Goal: Find specific page/section: Find specific page/section

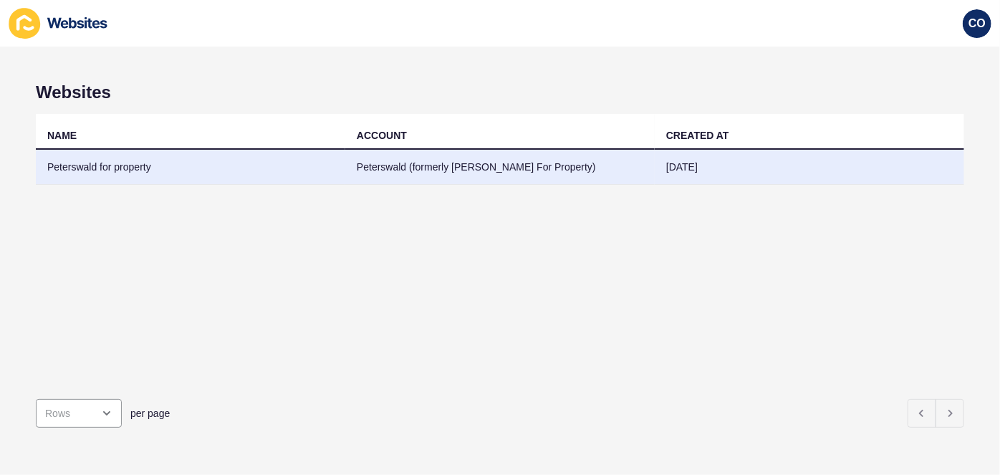
click at [107, 166] on td "Peterswald for property" at bounding box center [191, 167] width 310 height 35
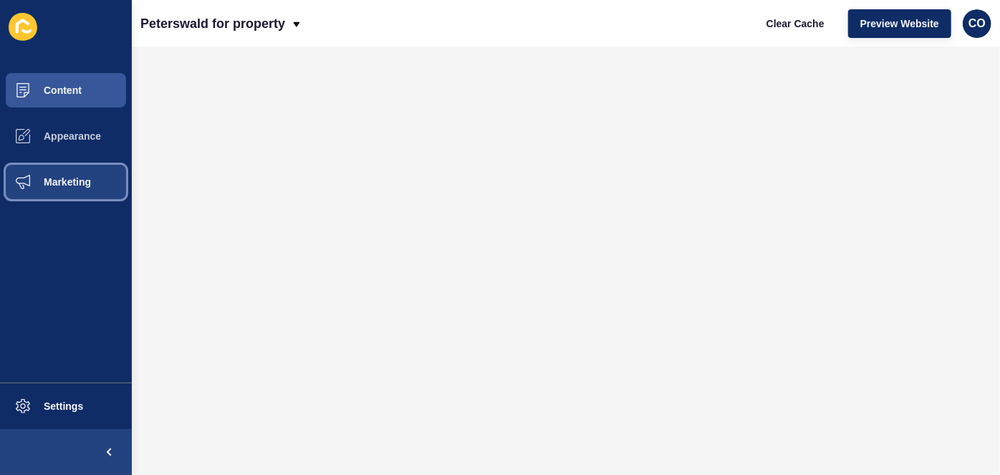
click at [74, 178] on span "Marketing" at bounding box center [44, 181] width 93 height 11
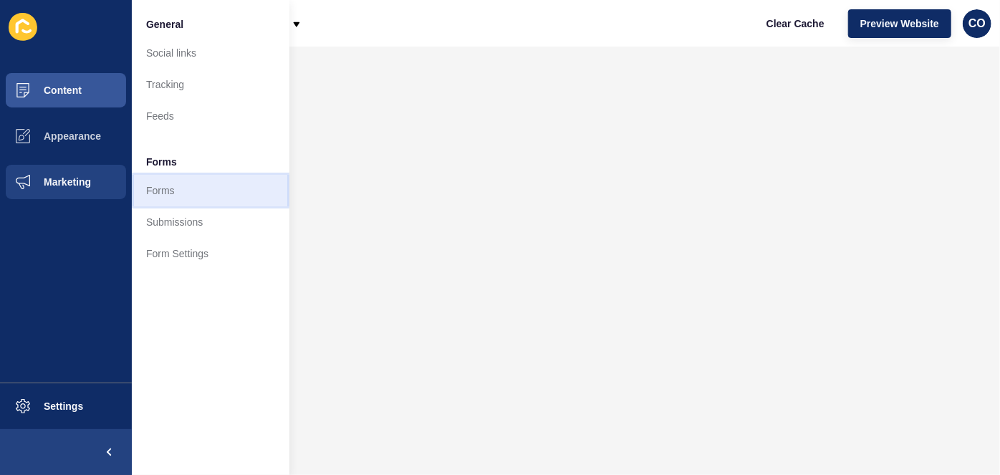
click at [158, 189] on link "Forms" at bounding box center [211, 191] width 158 height 32
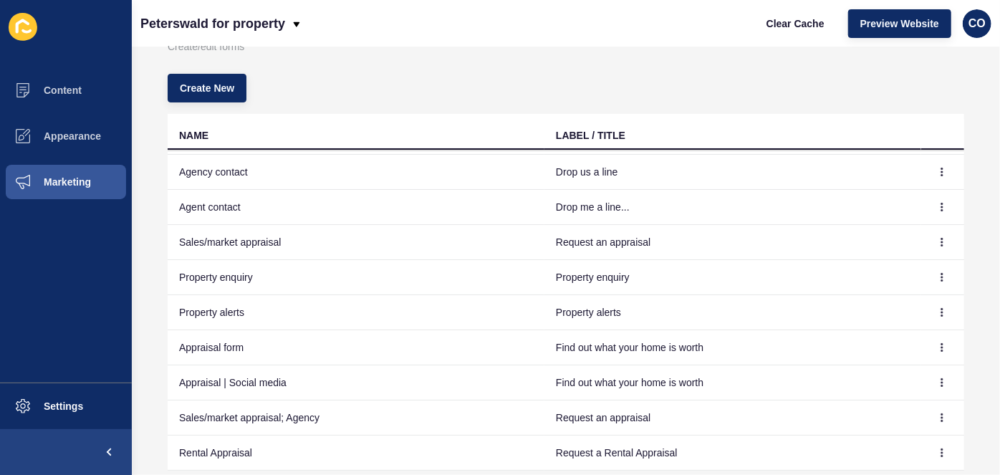
scroll to position [155, 0]
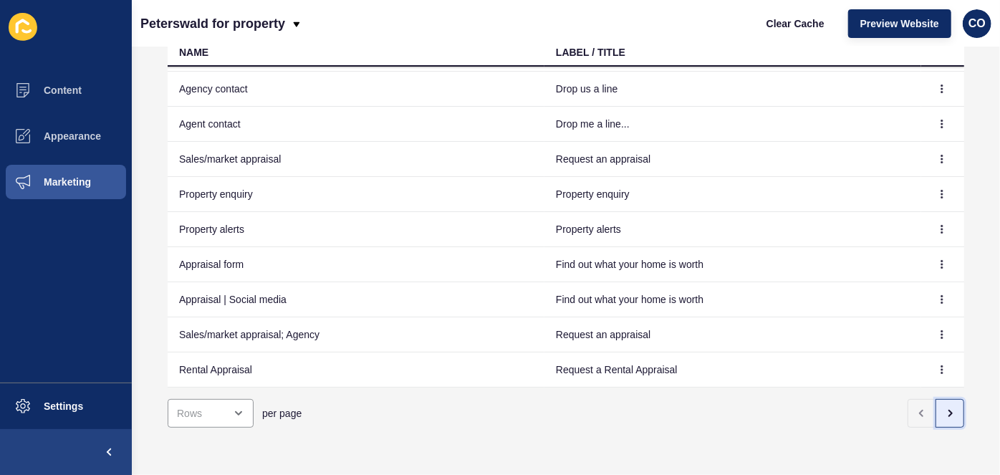
click at [944, 408] on icon "button" at bounding box center [949, 413] width 11 height 11
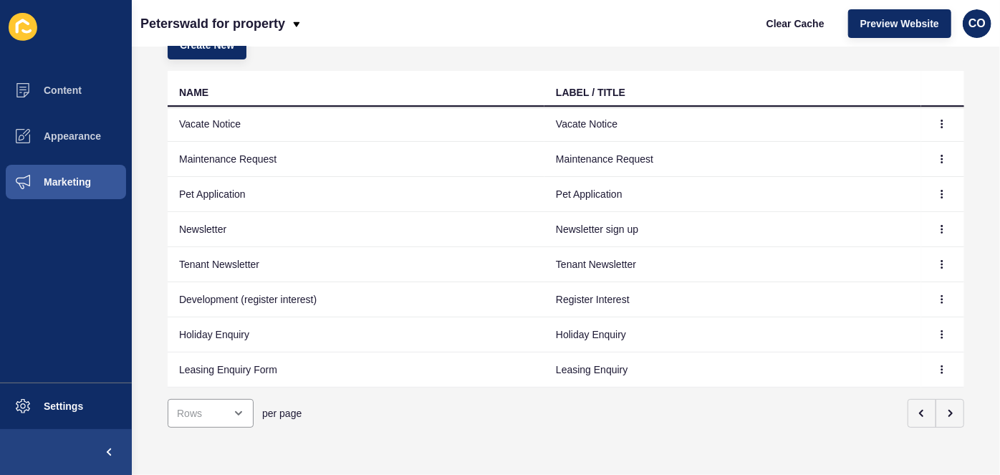
scroll to position [122, 0]
